Goal: Information Seeking & Learning: Find contact information

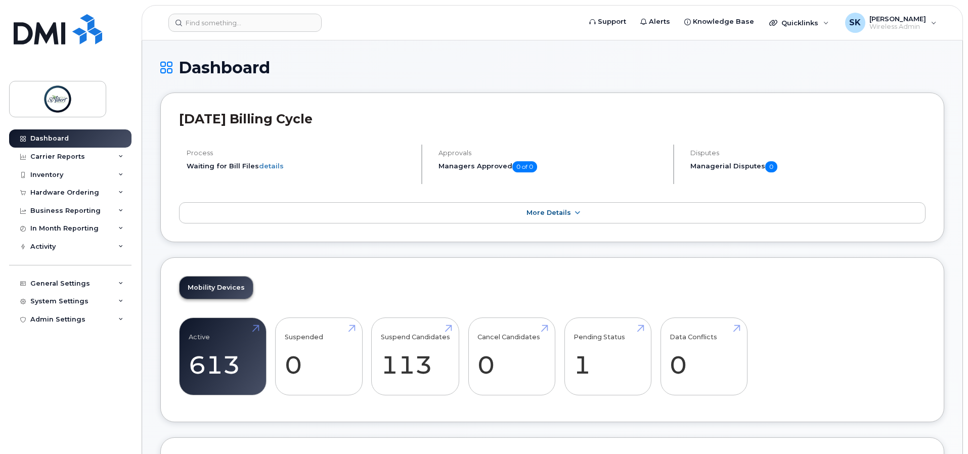
click at [244, 32] on header "Support Alerts Knowledge Base Quicklinks Suspend / Cancel Device Change SIM Car…" at bounding box center [552, 22] width 821 height 35
click at [247, 25] on input at bounding box center [244, 23] width 153 height 18
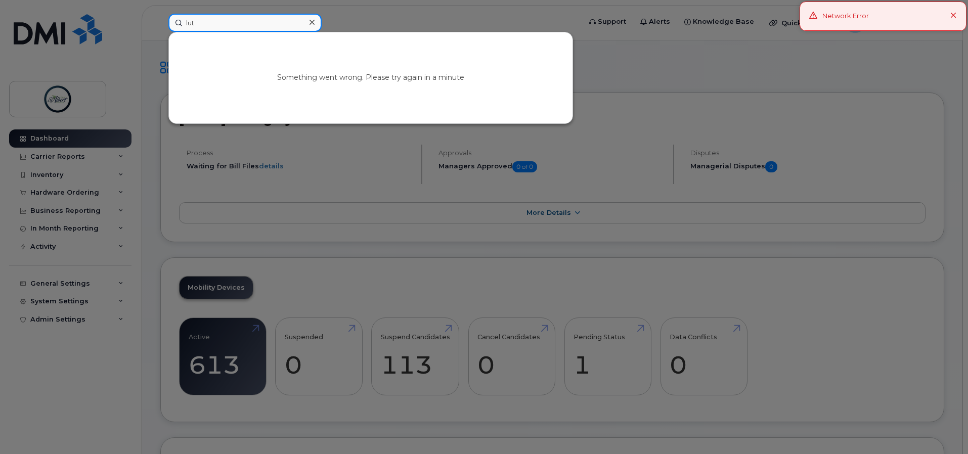
drag, startPoint x: 219, startPoint y: 27, endPoint x: 111, endPoint y: 25, distance: 108.7
click at [160, 25] on div "lut Something went wrong. Please try again in a minute" at bounding box center [371, 23] width 422 height 18
type input "l"
click at [951, 16] on icon at bounding box center [953, 16] width 7 height 7
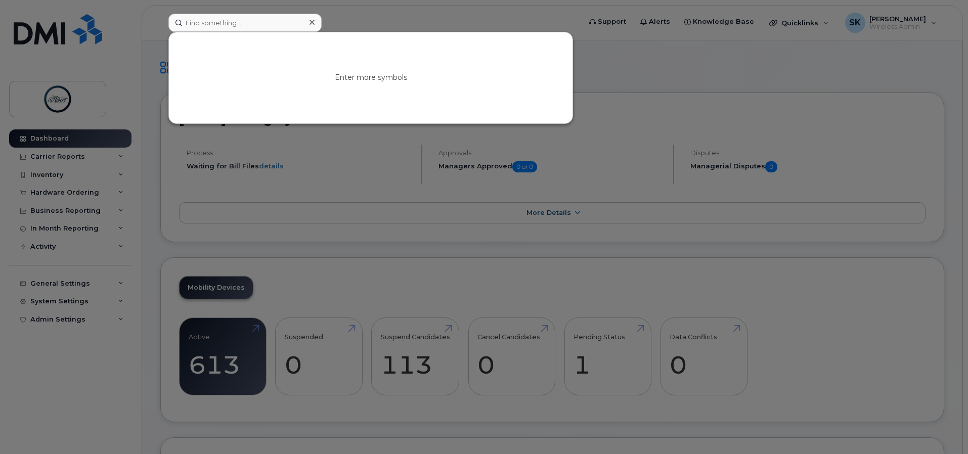
click at [898, 23] on div at bounding box center [484, 227] width 968 height 454
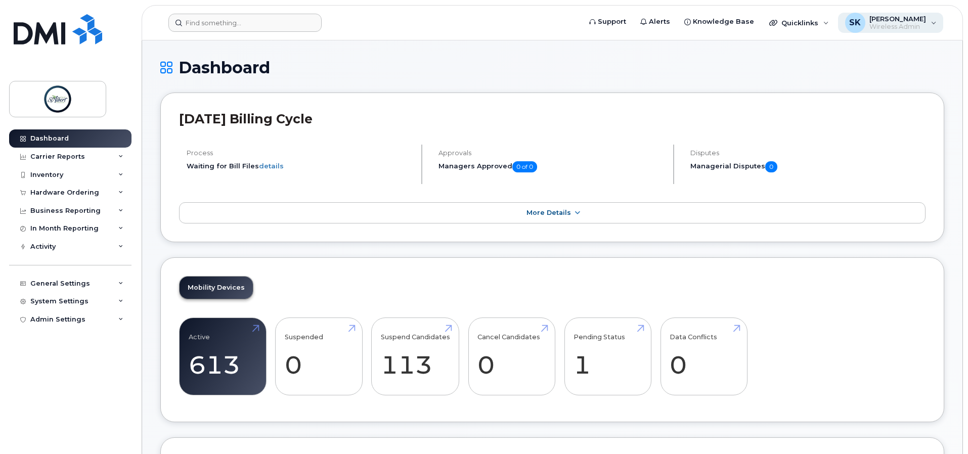
click at [880, 25] on span "Wireless Admin" at bounding box center [897, 27] width 57 height 8
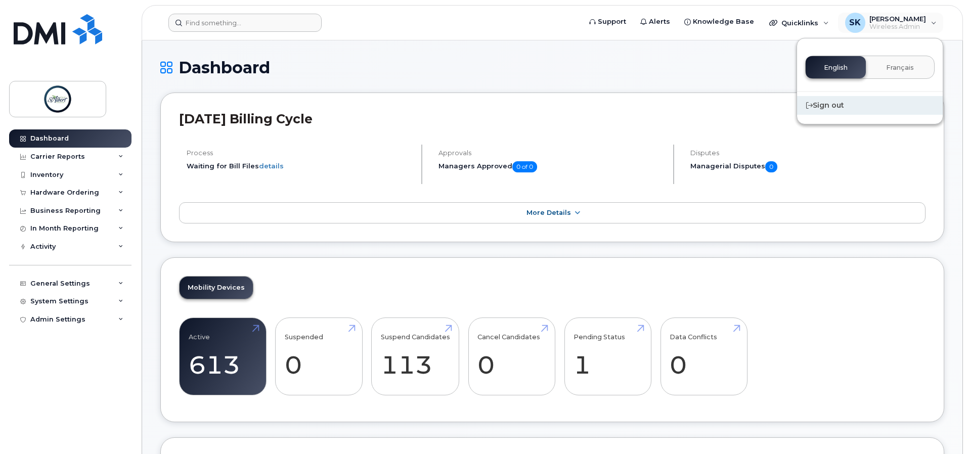
click at [828, 108] on div "Sign out" at bounding box center [870, 105] width 146 height 19
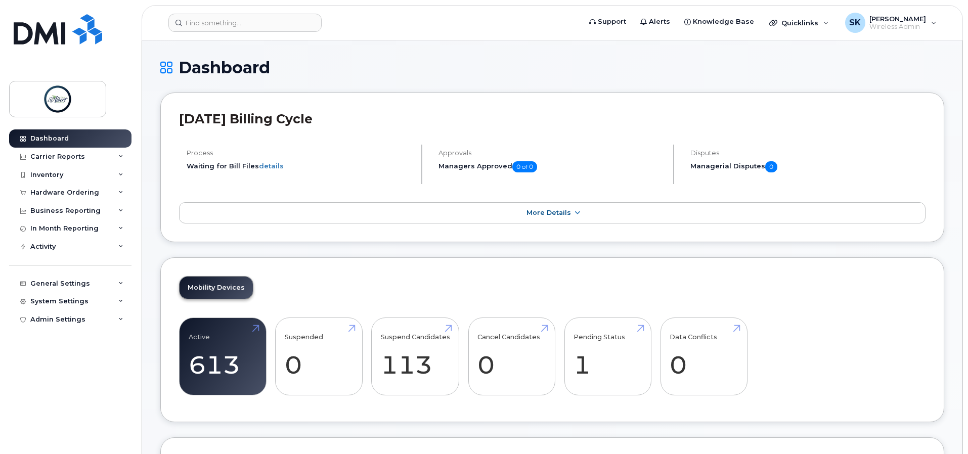
click at [282, 13] on header "Support Alerts Knowledge Base Quicklinks Suspend / Cancel Device Change SIM Car…" at bounding box center [552, 22] width 821 height 35
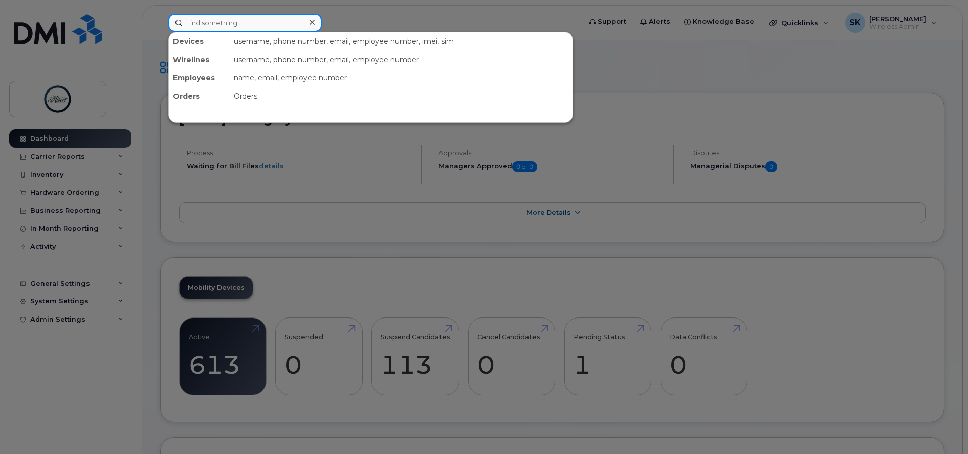
click at [258, 20] on input at bounding box center [244, 23] width 153 height 18
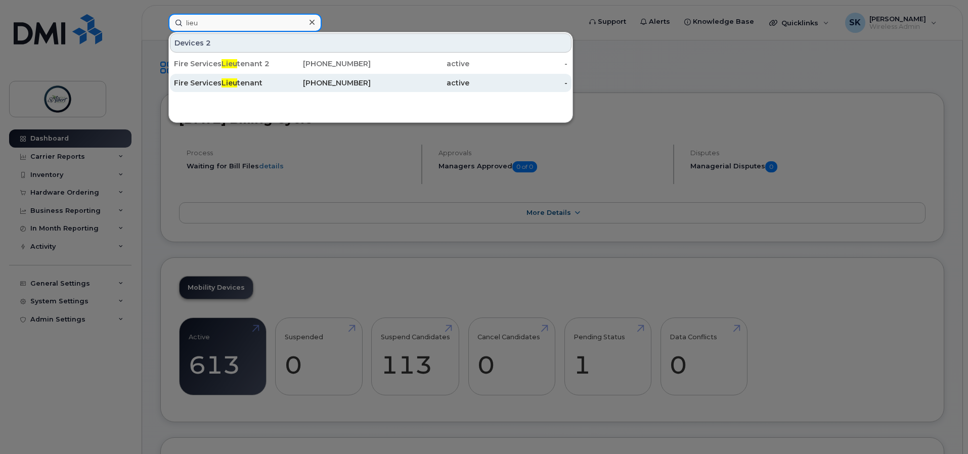
type input "lieu"
click at [234, 85] on span "Lieu" at bounding box center [229, 82] width 16 height 9
